Goal: Task Accomplishment & Management: Complete application form

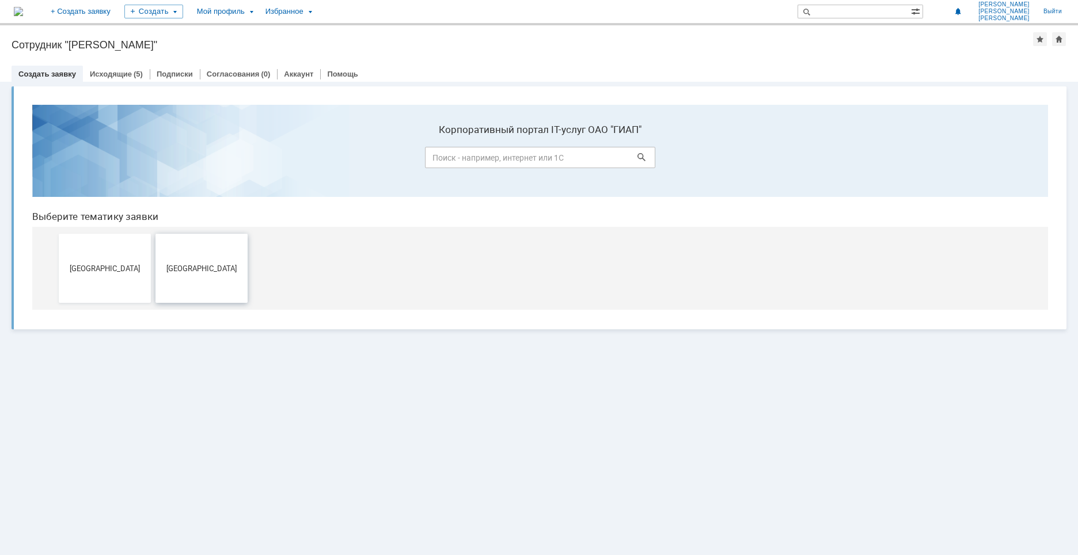
click at [185, 275] on button "[GEOGRAPHIC_DATA]" at bounding box center [201, 268] width 92 height 69
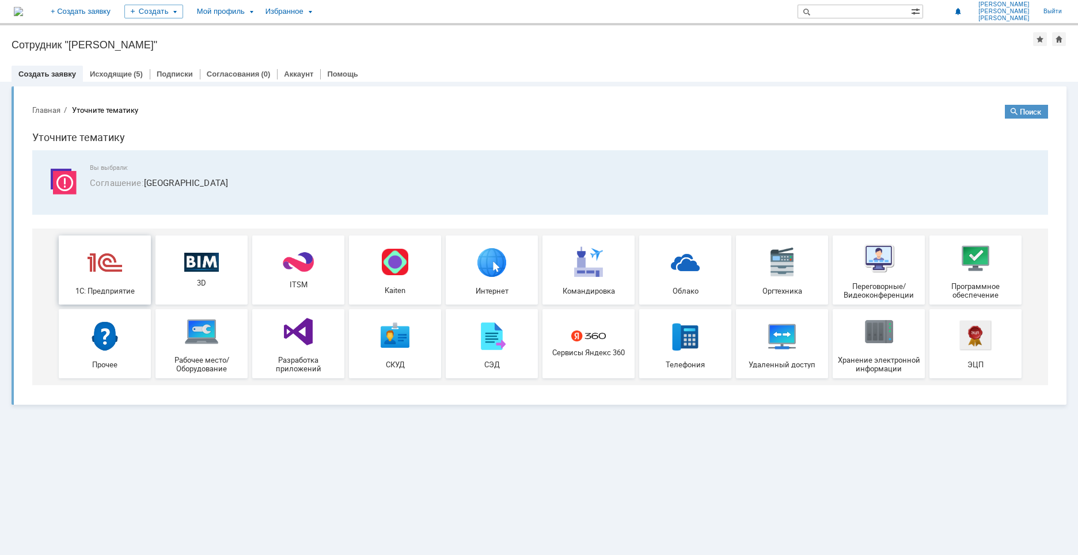
click at [100, 268] on img at bounding box center [105, 262] width 35 height 35
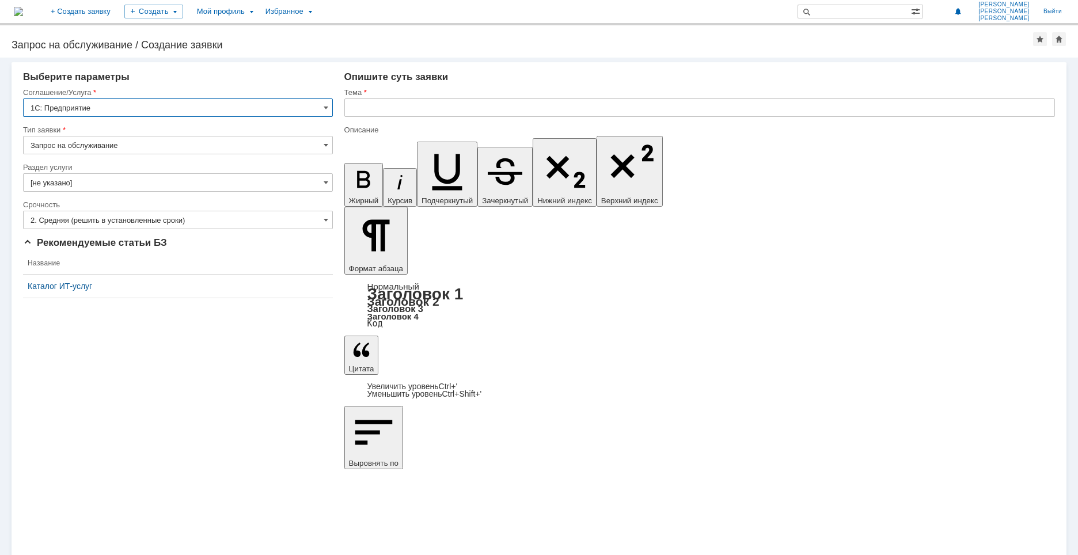
click at [159, 147] on input "Запрос на обслуживание" at bounding box center [178, 145] width 310 height 18
click at [291, 432] on div "Внимание! Выберите параметры Соглашение/Услуга 1С: Предприятие Тип заявки Запро…" at bounding box center [539, 306] width 1078 height 497
type input "Запрос на обслуживание"
click at [153, 184] on input "[не указано]" at bounding box center [178, 182] width 310 height 18
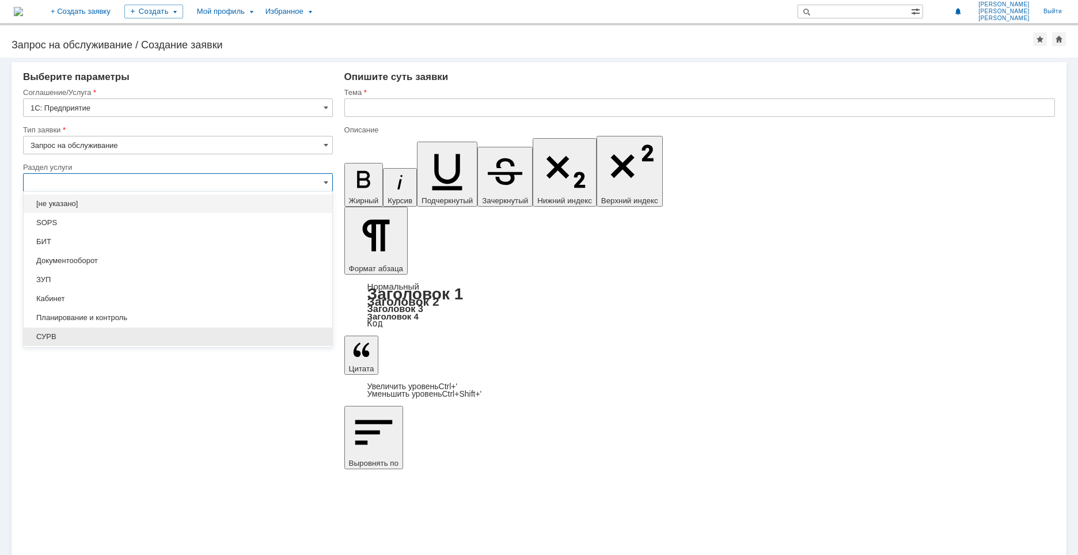
click at [94, 336] on span "СУРВ" at bounding box center [178, 336] width 295 height 9
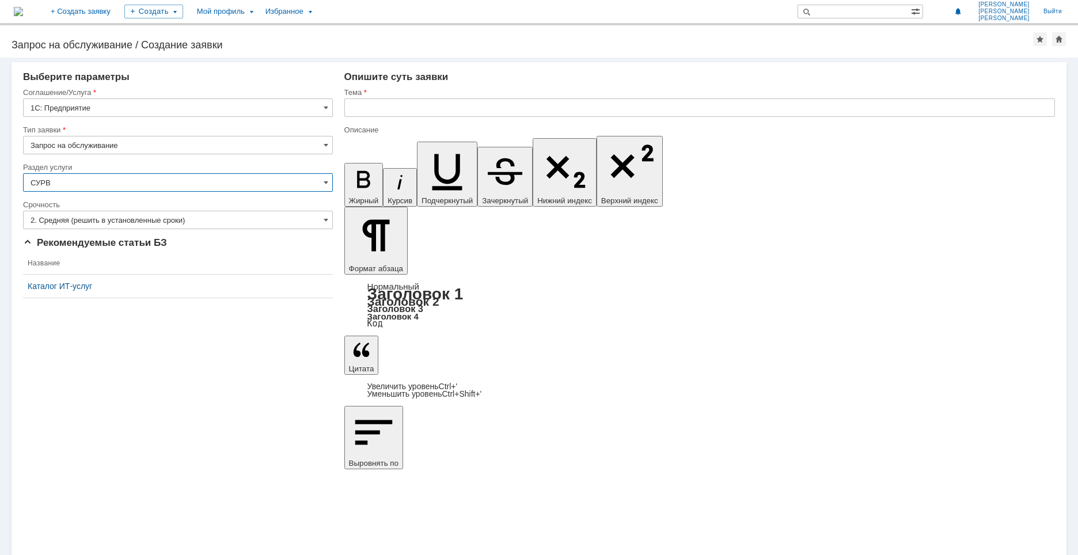
type input "СУРВ"
click at [161, 423] on div "Внимание! Выберите параметры Соглашение/Услуга 1С: Предприятие Тип заявки Запро…" at bounding box center [539, 306] width 1078 height 497
click at [490, 114] on input "text" at bounding box center [699, 107] width 710 height 18
type input "сурв"
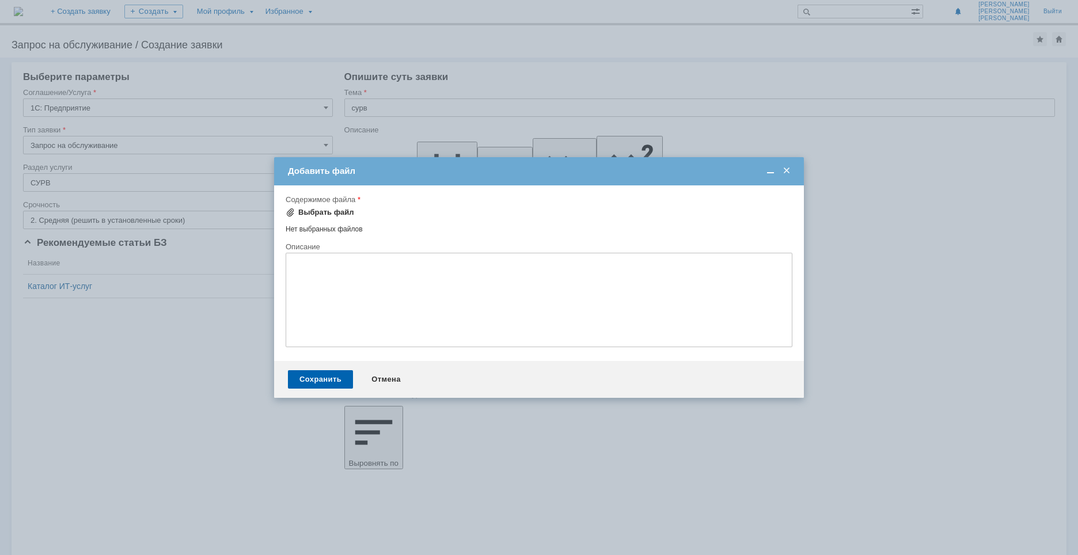
click at [306, 214] on div "Выбрать файл" at bounding box center [326, 212] width 56 height 9
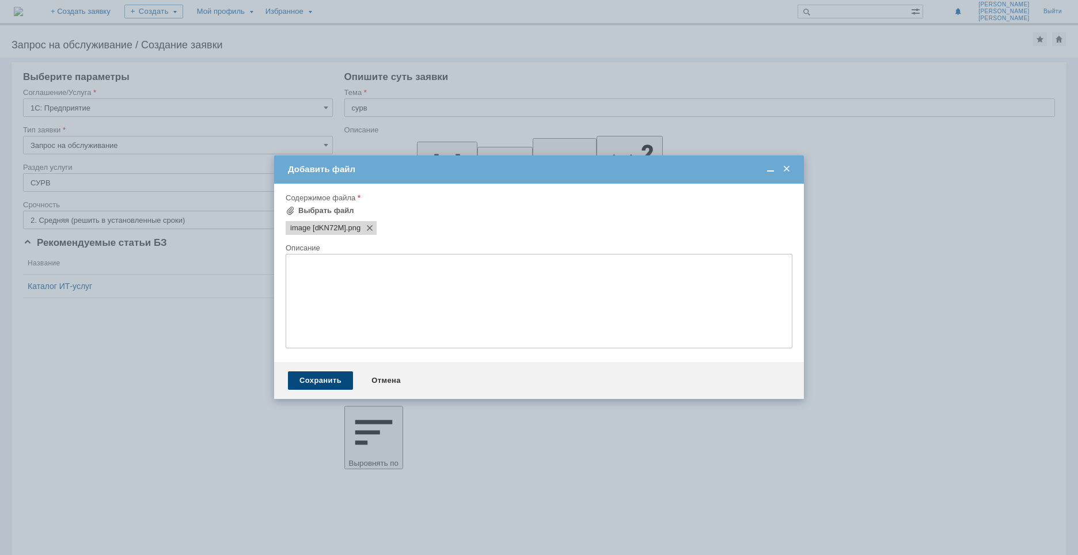
click at [320, 379] on div "Сохранить" at bounding box center [320, 380] width 65 height 18
